Goal: Task Accomplishment & Management: Manage account settings

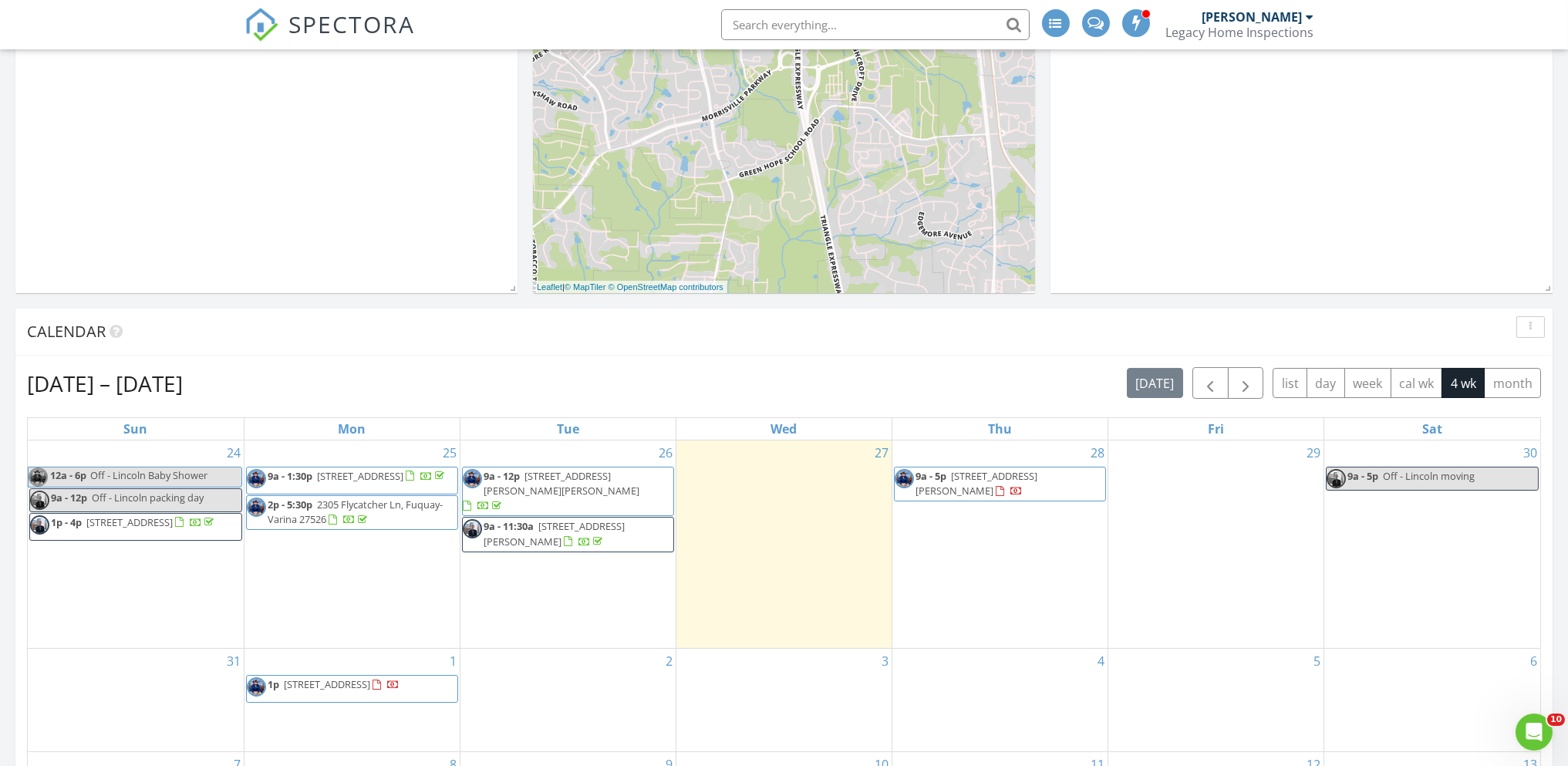
scroll to position [3473, 1592]
drag, startPoint x: 984, startPoint y: 498, endPoint x: 993, endPoint y: 482, distance: 18.4
click at [993, 482] on span "9a - 5p 3550 NW Cary Pkwy 108, Cary 27513" at bounding box center [1000, 484] width 210 height 30
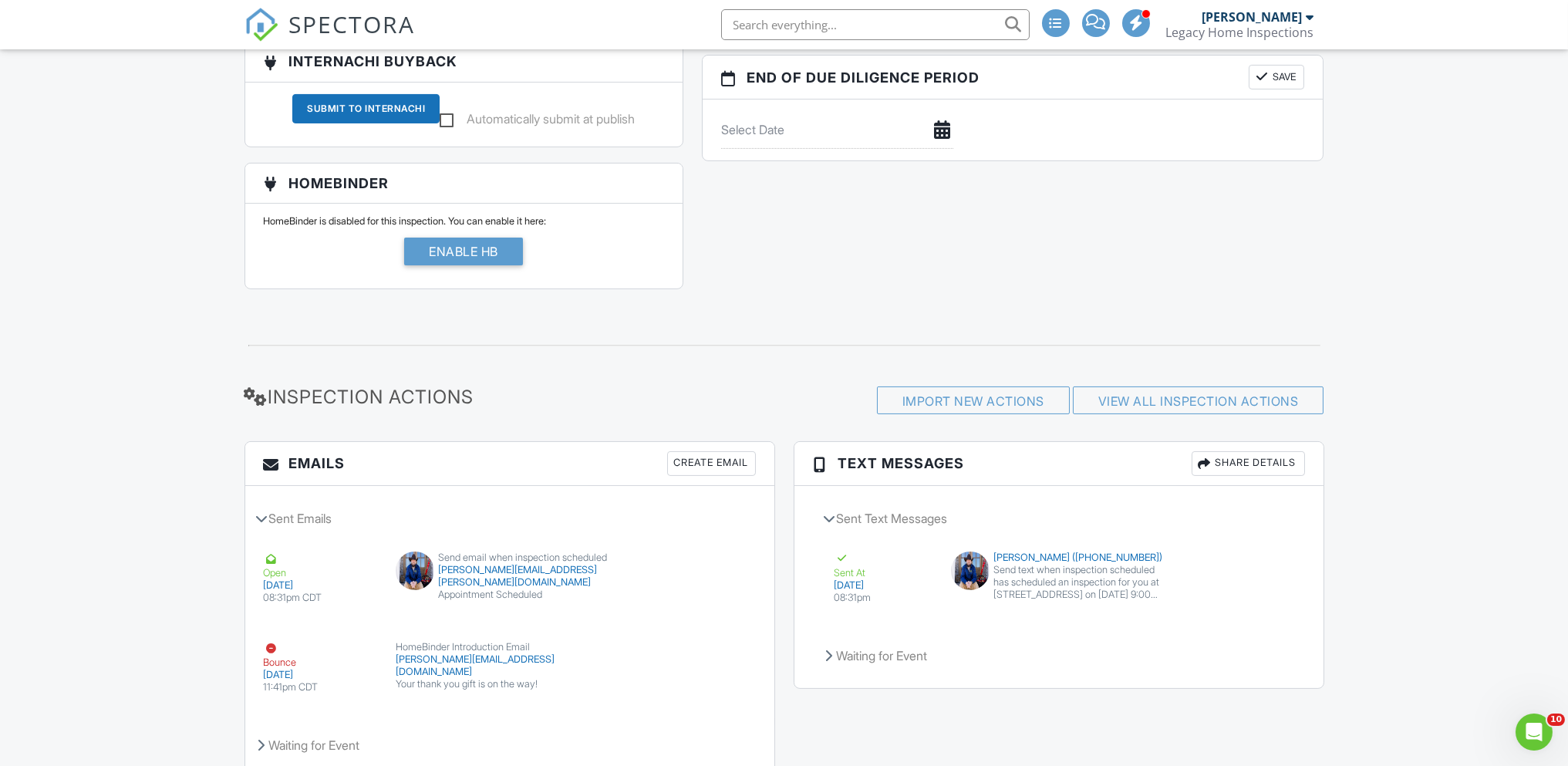
scroll to position [1744, 0]
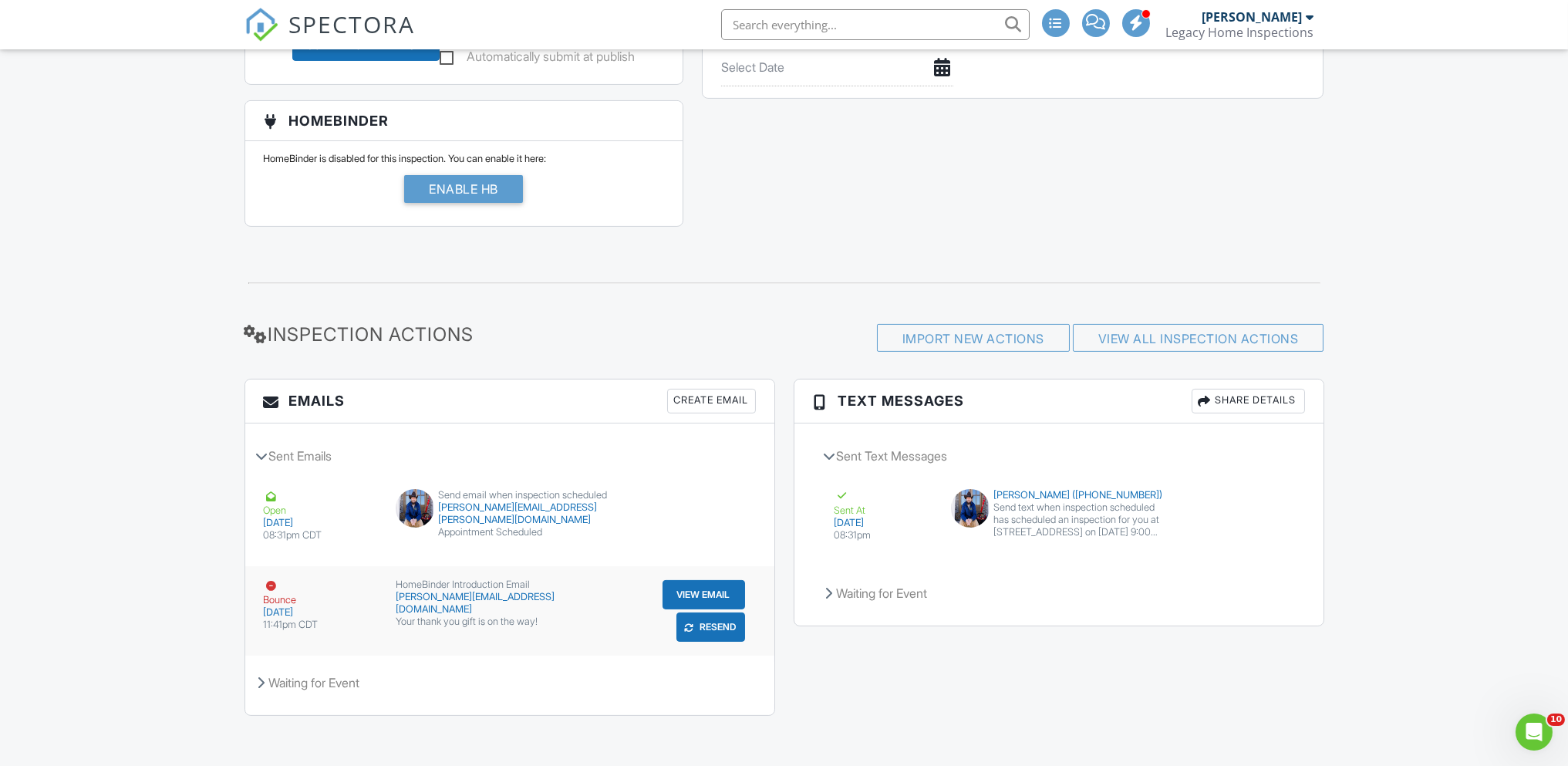
click at [725, 620] on button "Resend" at bounding box center [710, 627] width 69 height 29
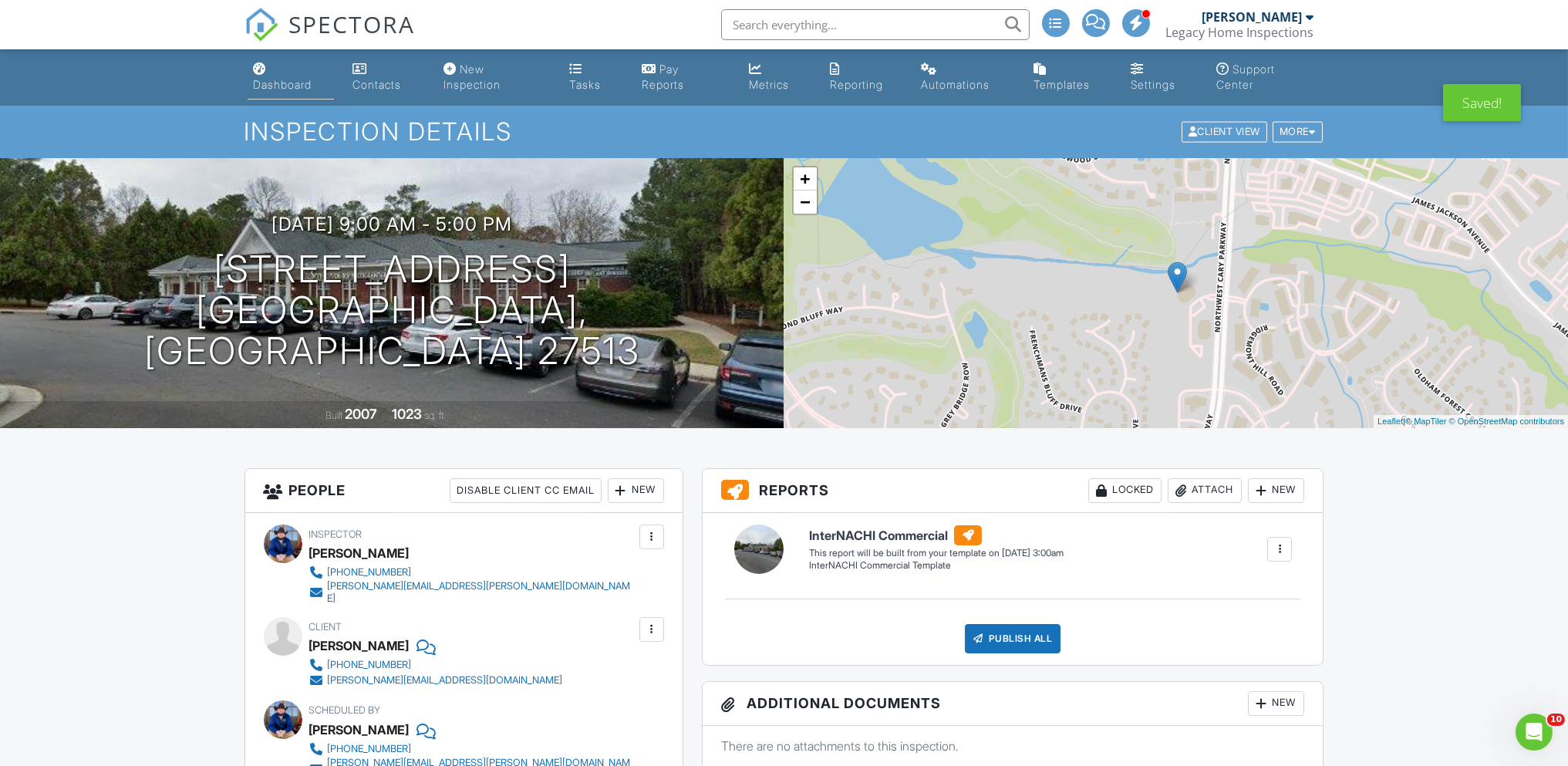
click at [284, 81] on div "Dashboard" at bounding box center [282, 84] width 58 height 13
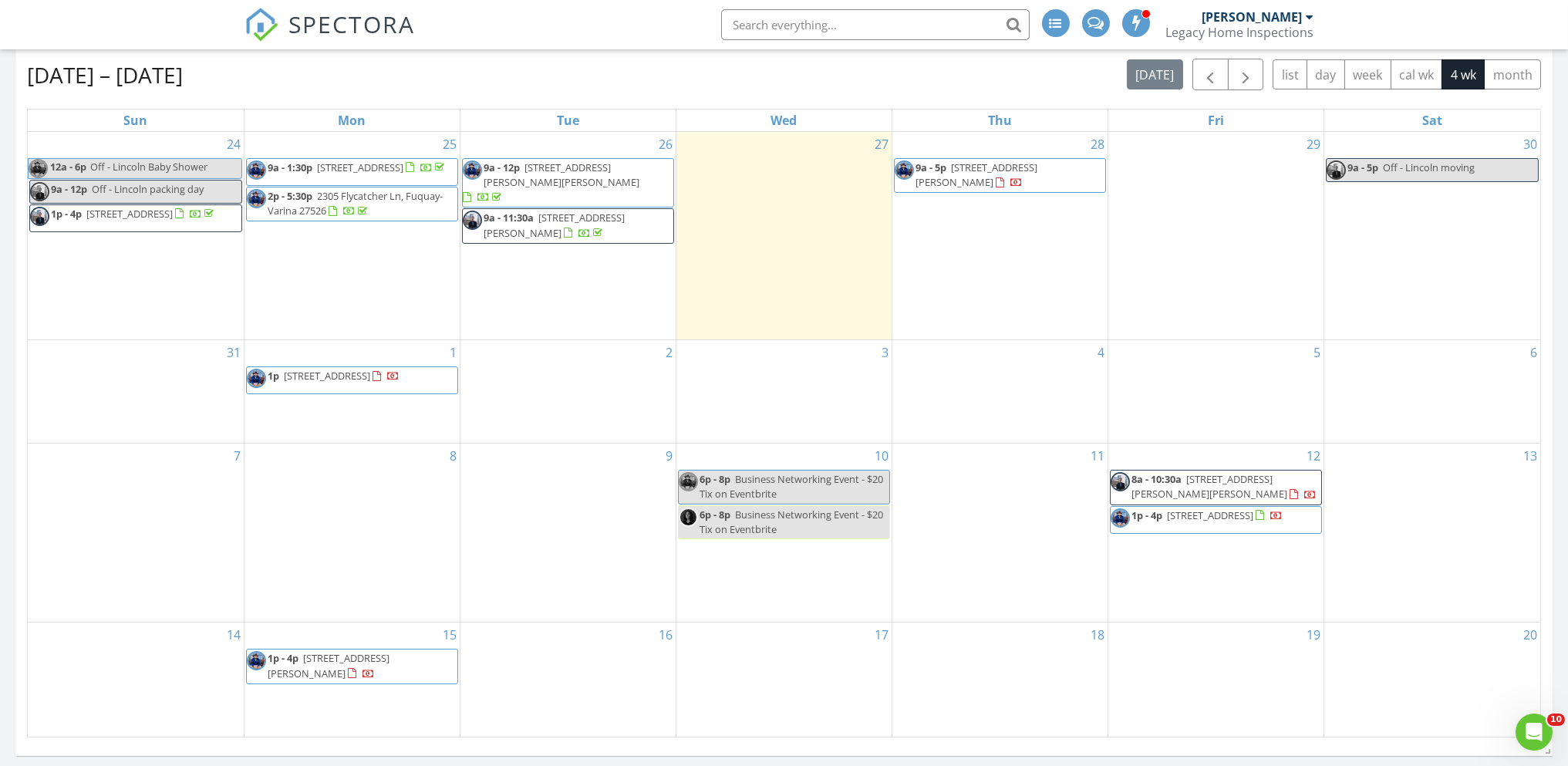
scroll to position [1009, 0]
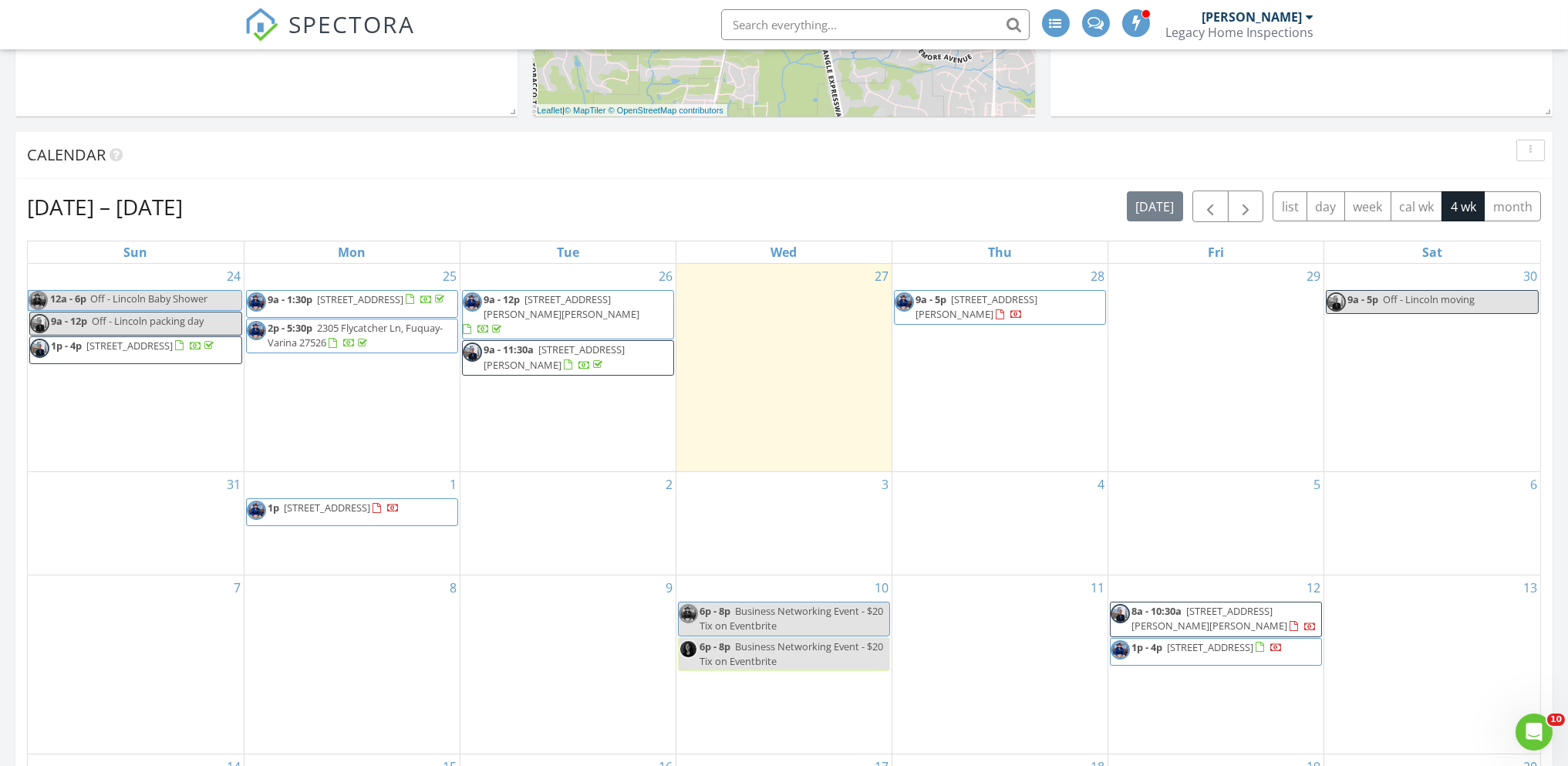
scroll to position [998, 0]
